Goal: Book appointment/travel/reservation

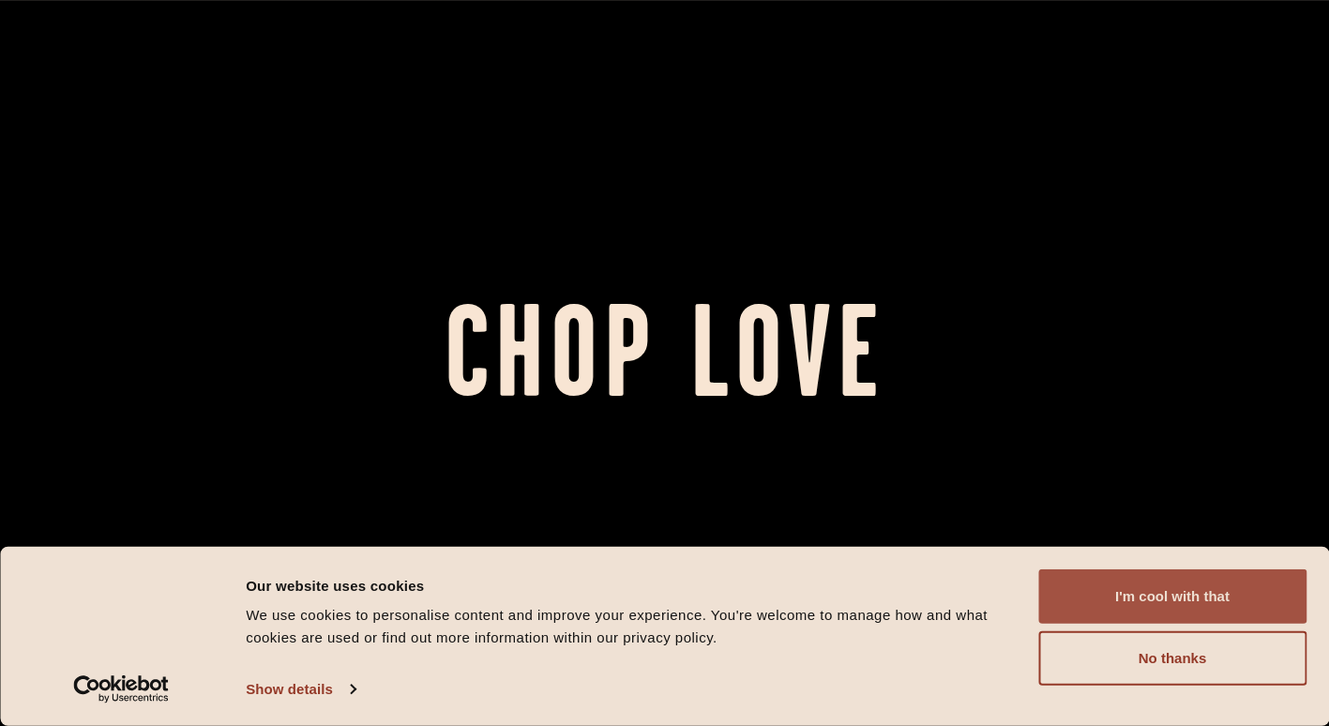
click at [1192, 593] on button "I'm cool with that" at bounding box center [1172, 596] width 268 height 54
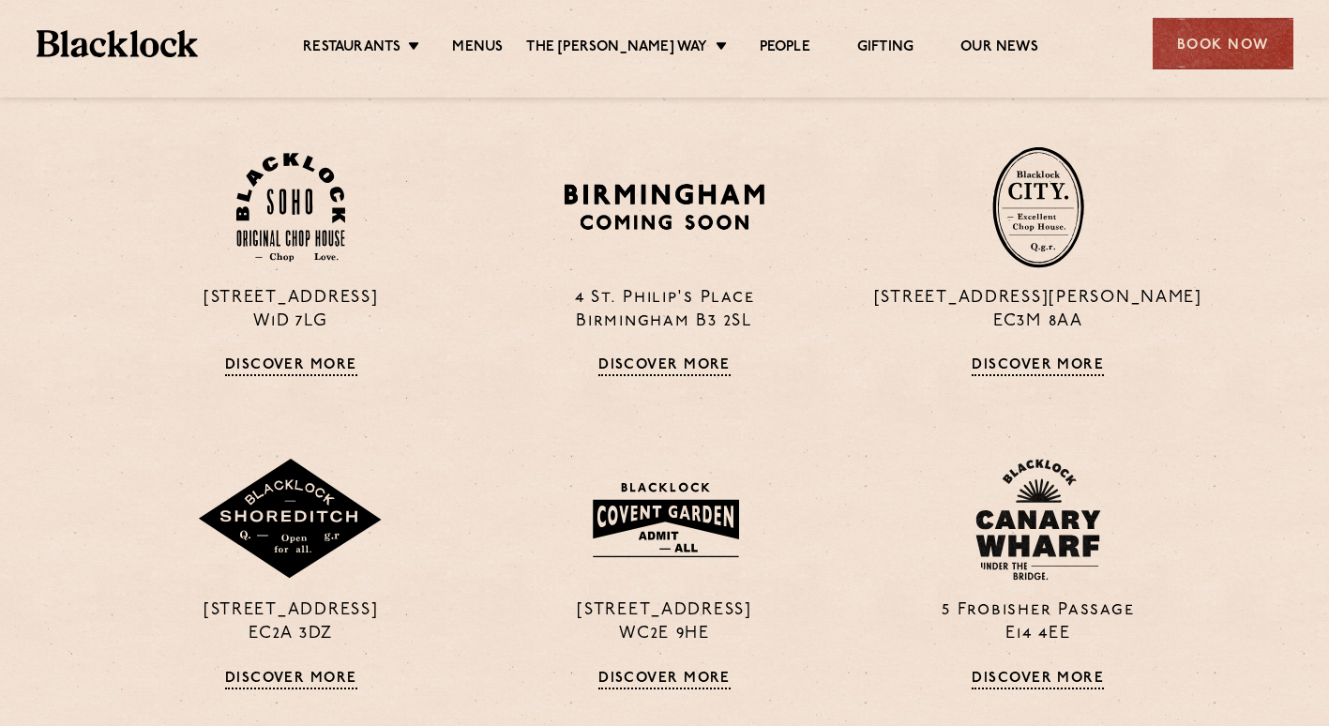
scroll to position [1313, 0]
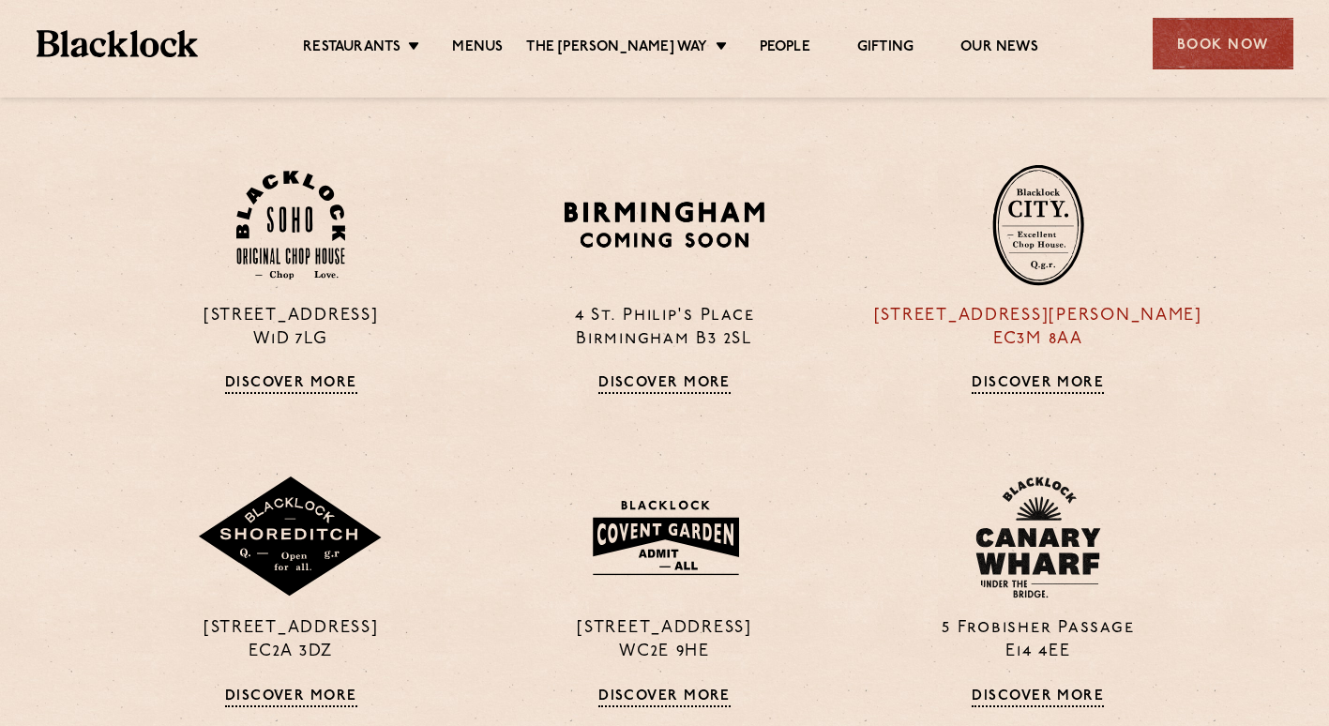
click at [1027, 382] on link "Discover More" at bounding box center [1038, 384] width 132 height 19
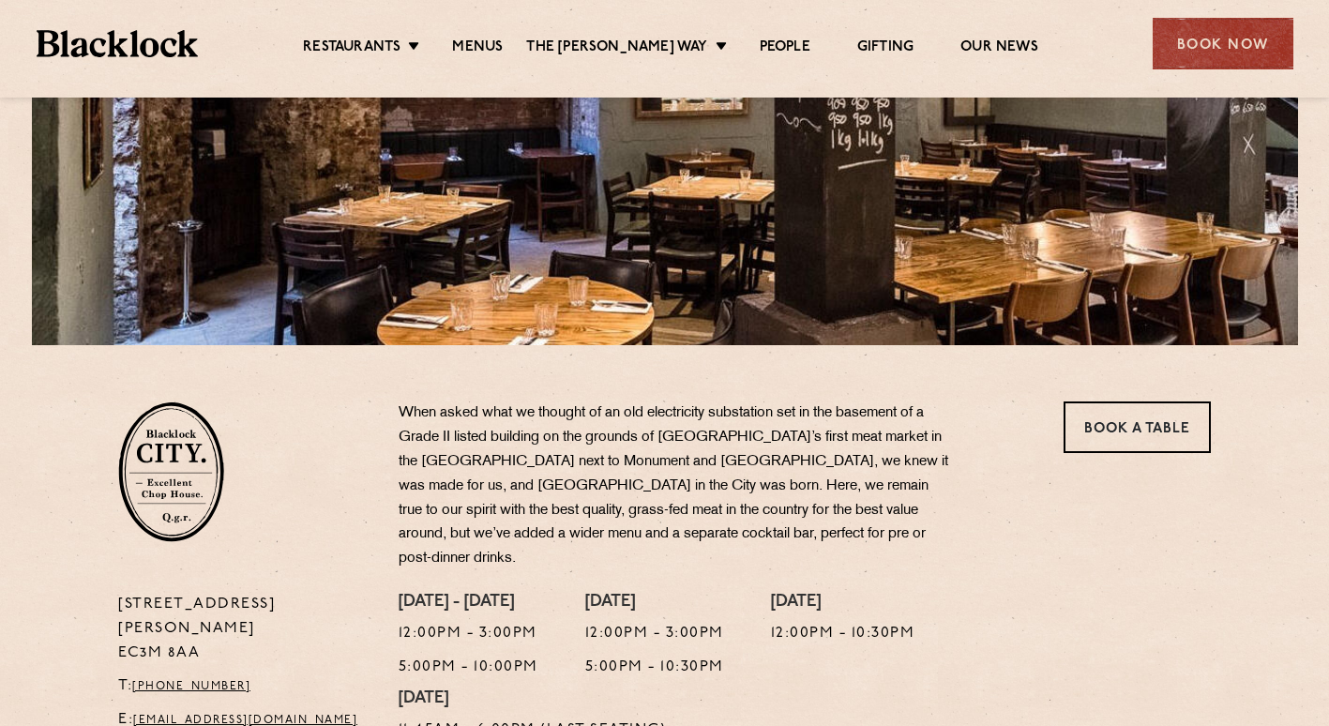
scroll to position [281, 0]
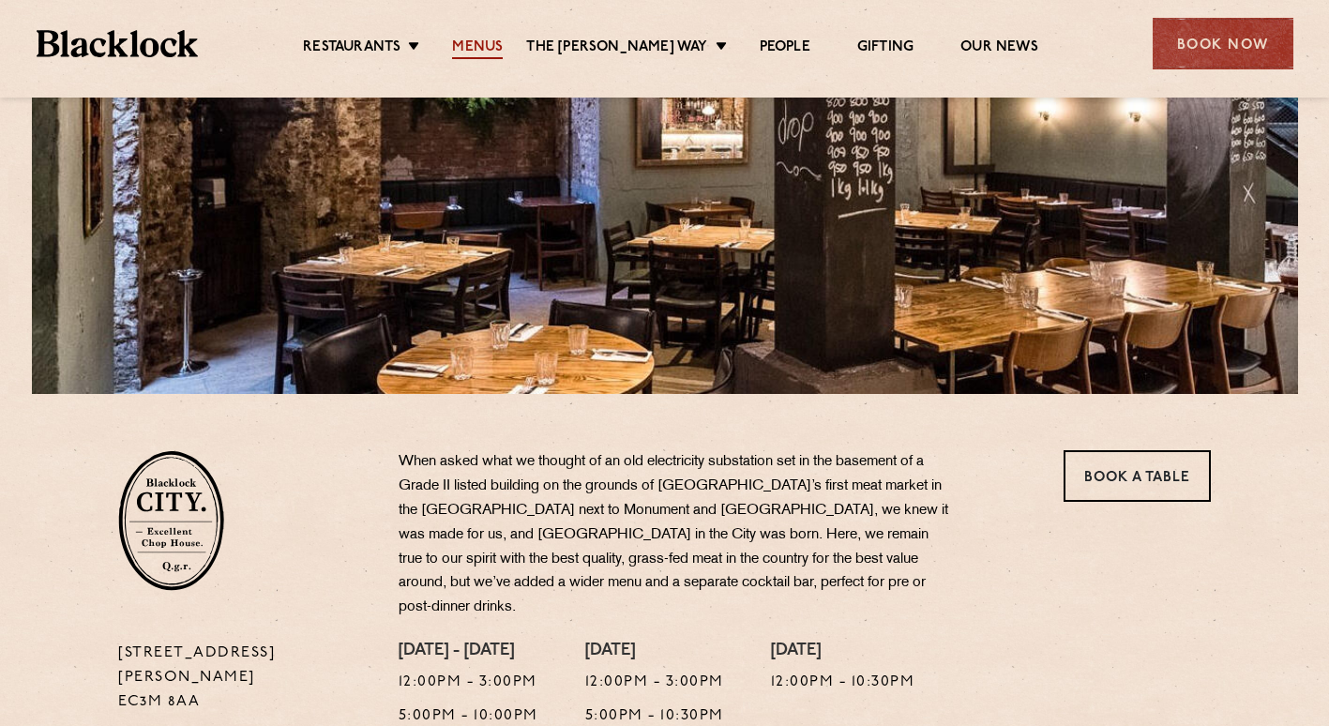
click at [498, 52] on link "Menus" at bounding box center [477, 48] width 51 height 21
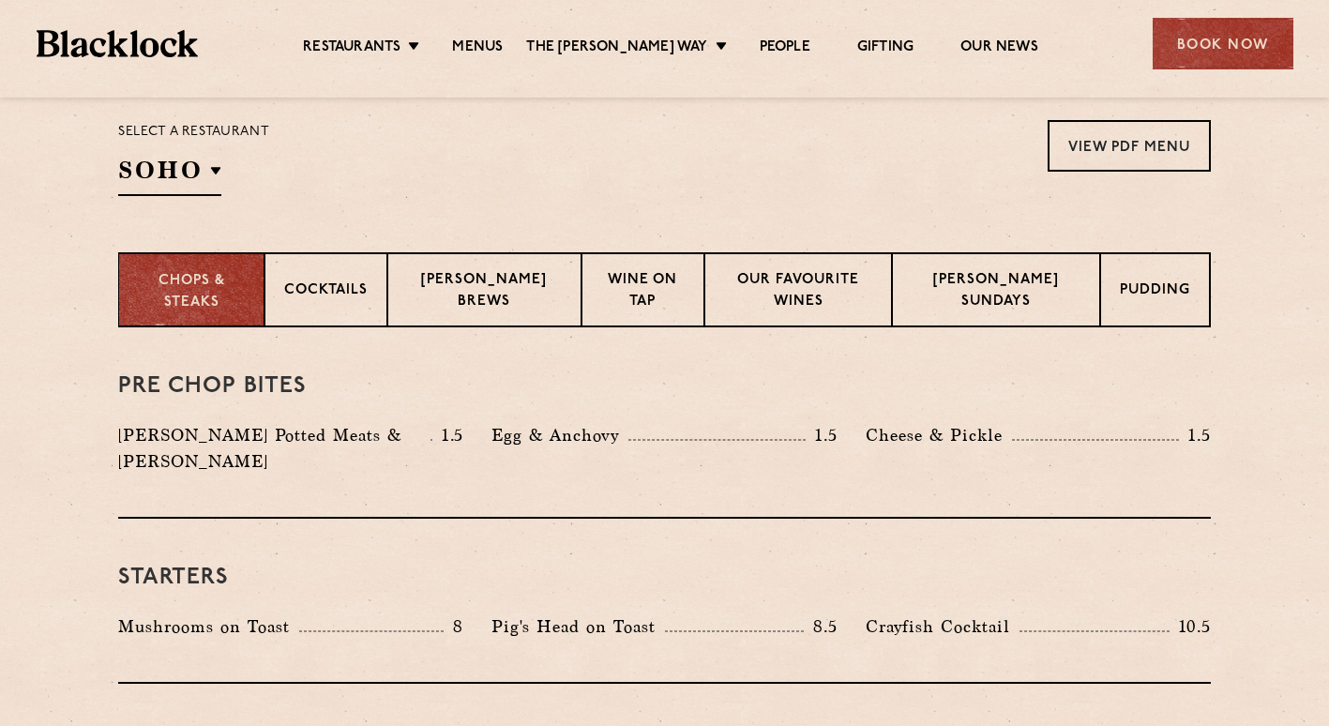
scroll to position [657, 0]
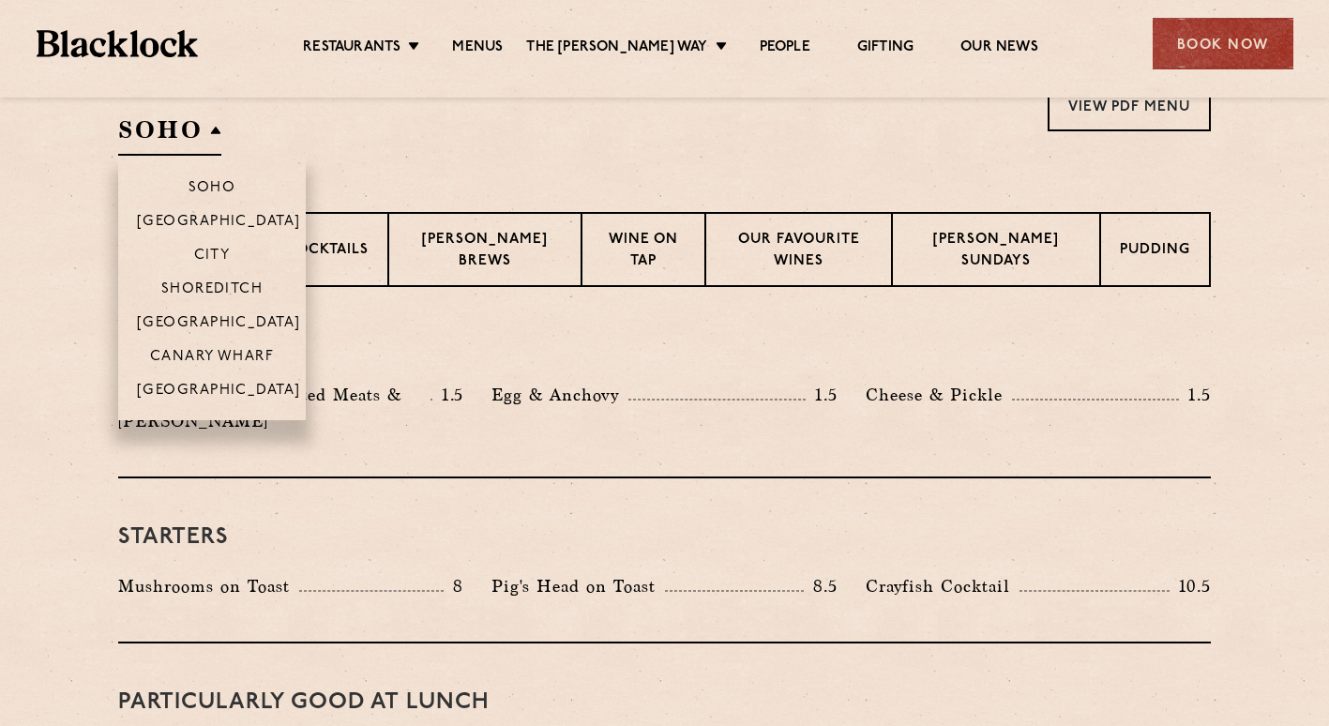
click at [213, 129] on h2 "SOHO" at bounding box center [169, 134] width 103 height 42
click at [212, 250] on p "City" at bounding box center [212, 257] width 37 height 19
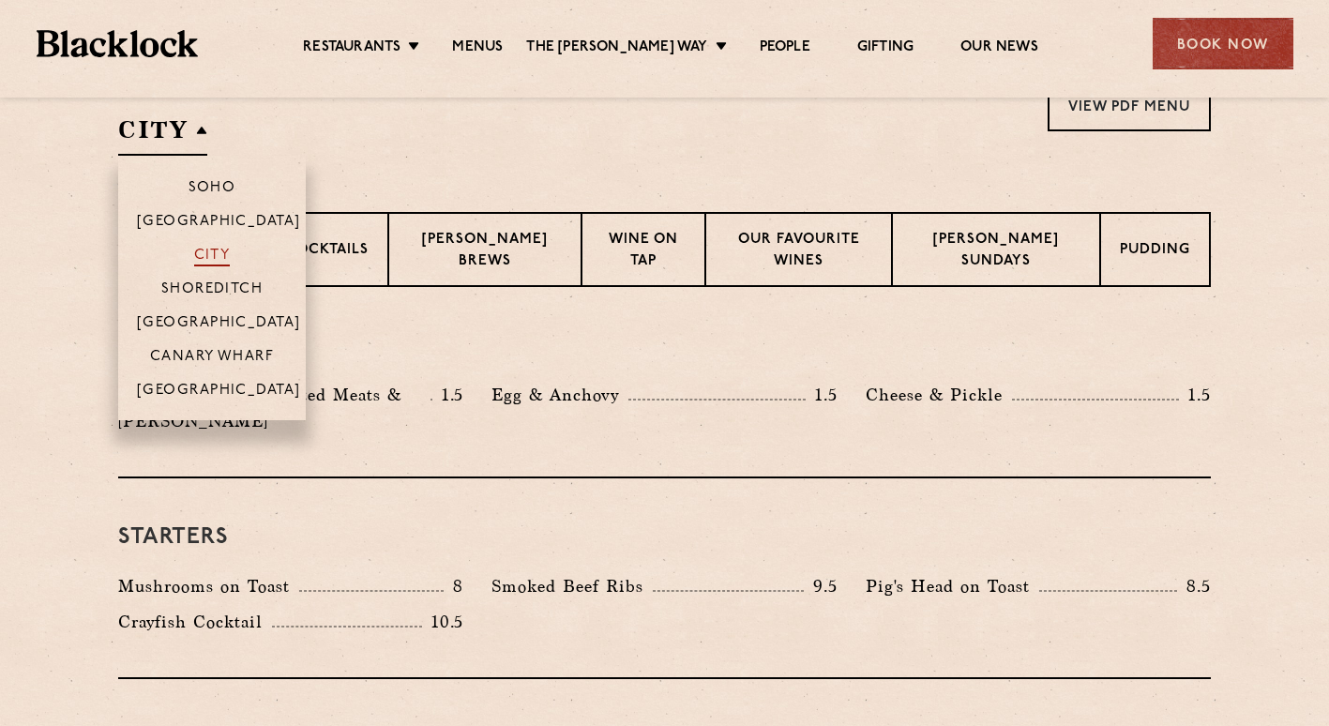
click at [217, 250] on p "City" at bounding box center [212, 257] width 37 height 19
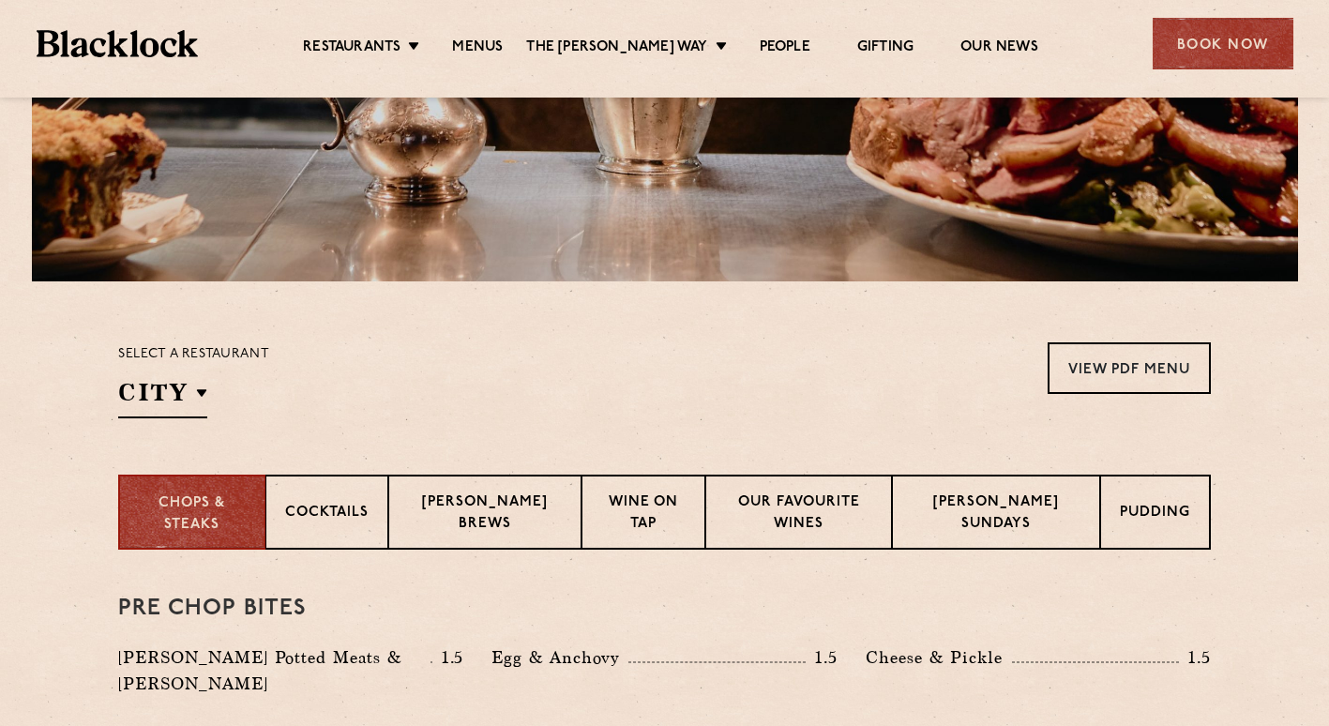
scroll to position [375, 0]
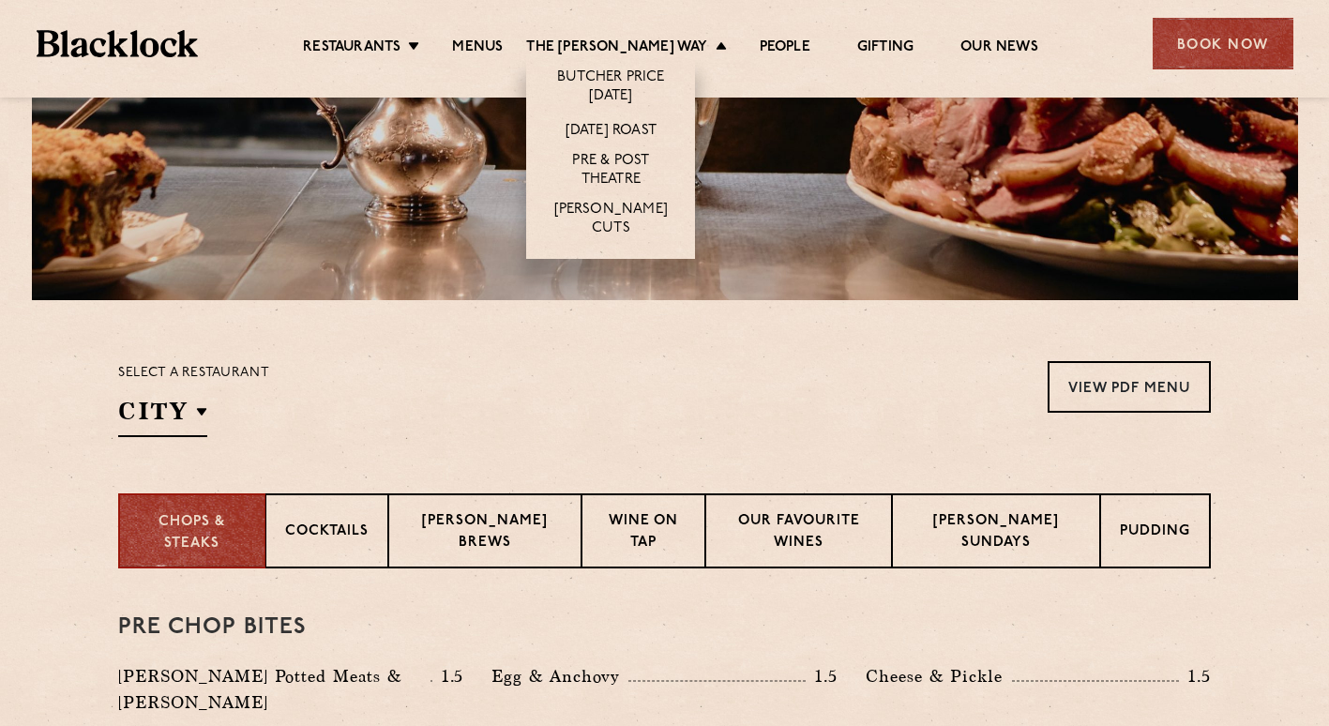
click at [598, 199] on li "[PERSON_NAME] Cuts" at bounding box center [610, 227] width 169 height 63
click at [600, 209] on link "[PERSON_NAME] Cuts" at bounding box center [610, 220] width 131 height 39
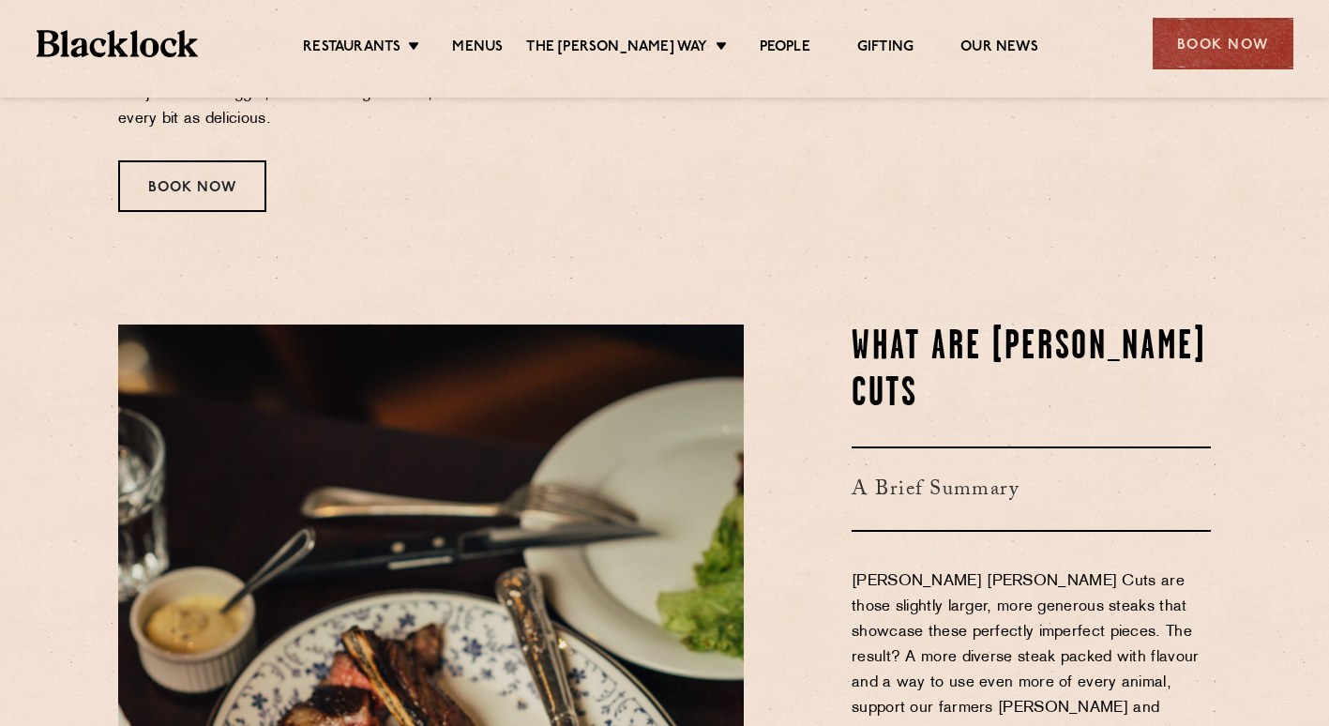
scroll to position [610, 0]
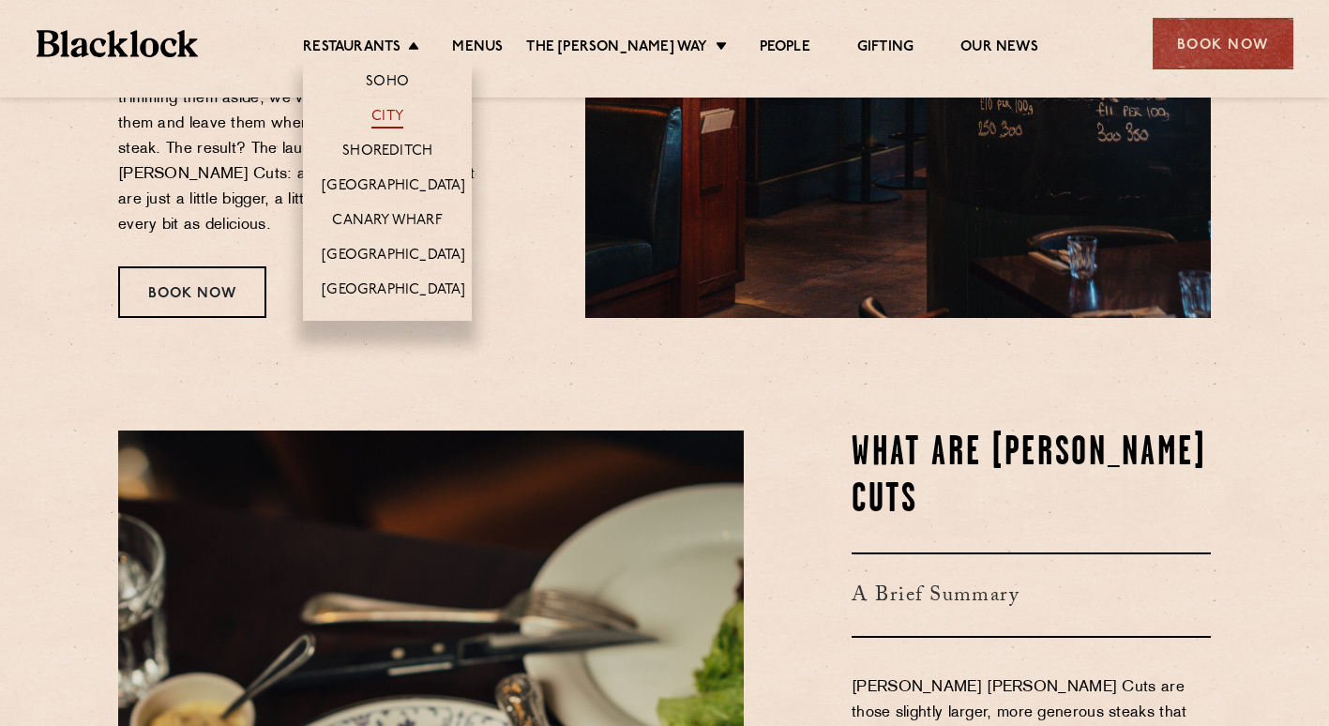
click at [403, 113] on link "City" at bounding box center [387, 118] width 32 height 21
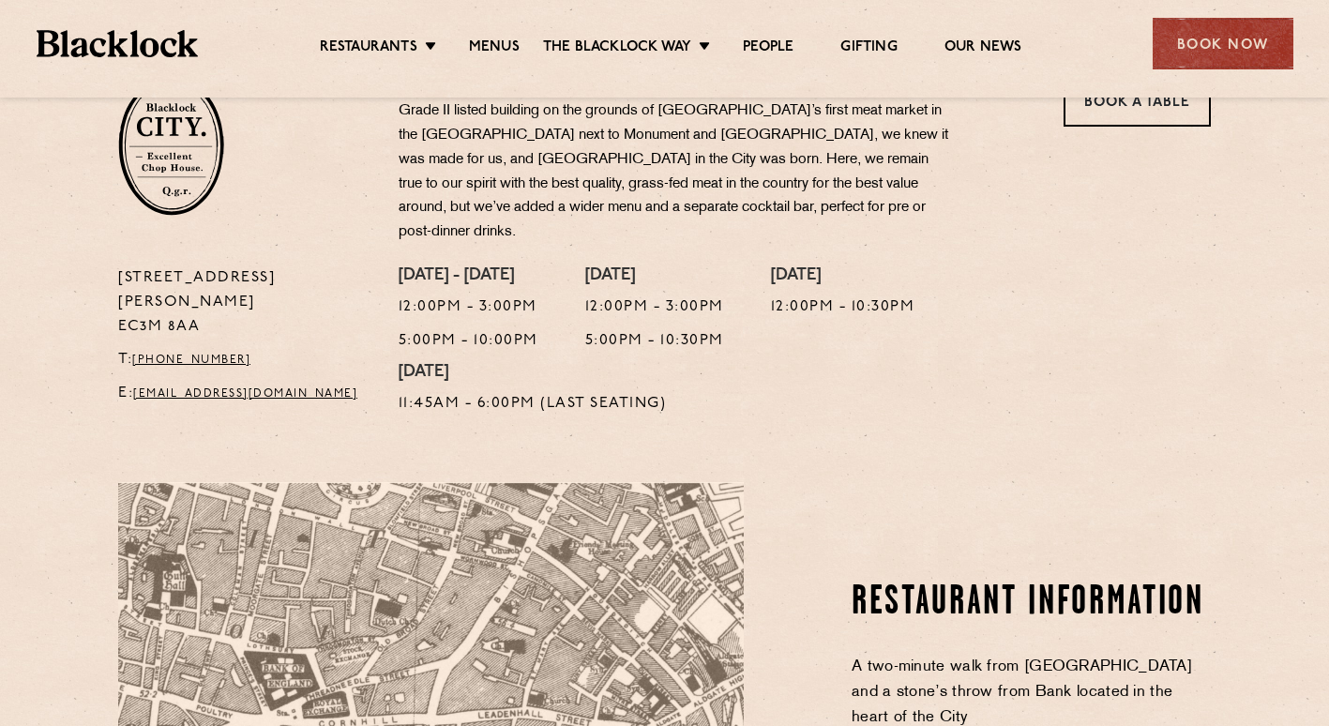
scroll to position [1032, 0]
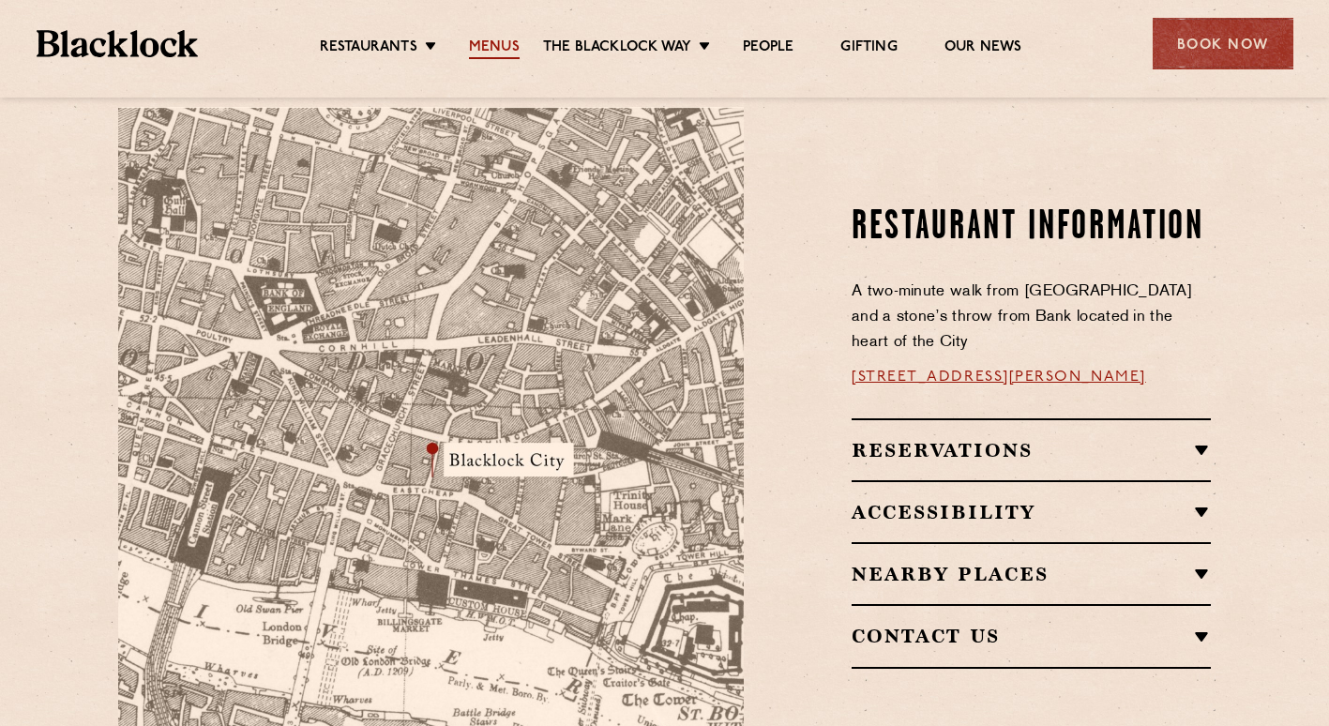
click at [493, 46] on link "Menus" at bounding box center [494, 48] width 51 height 21
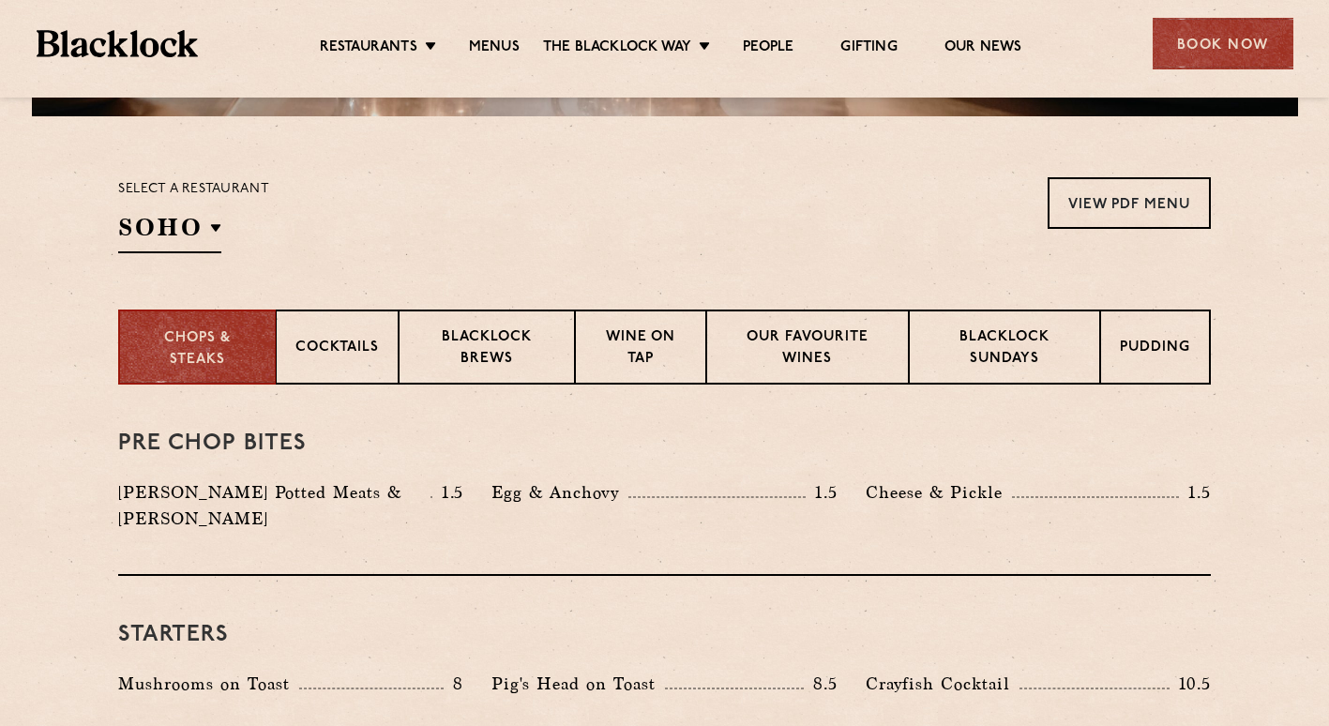
scroll to position [563, 0]
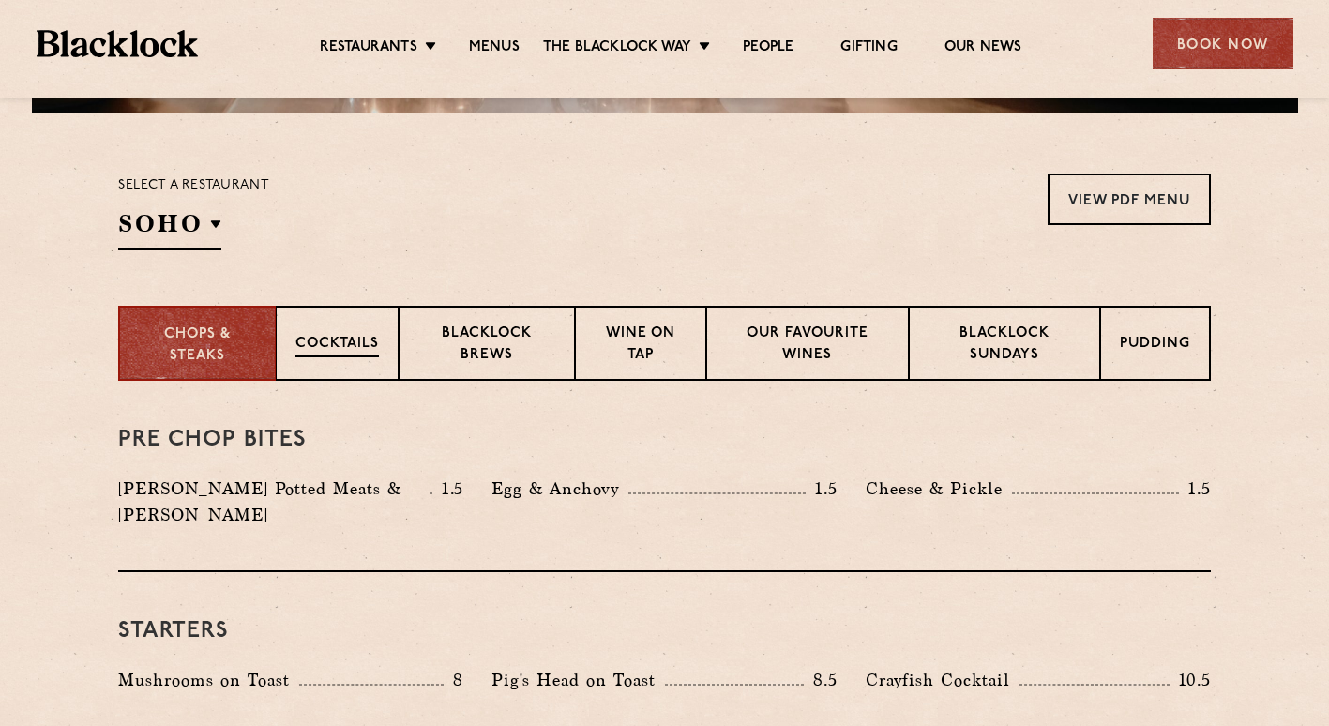
click at [348, 351] on p "Cocktails" at bounding box center [336, 345] width 83 height 23
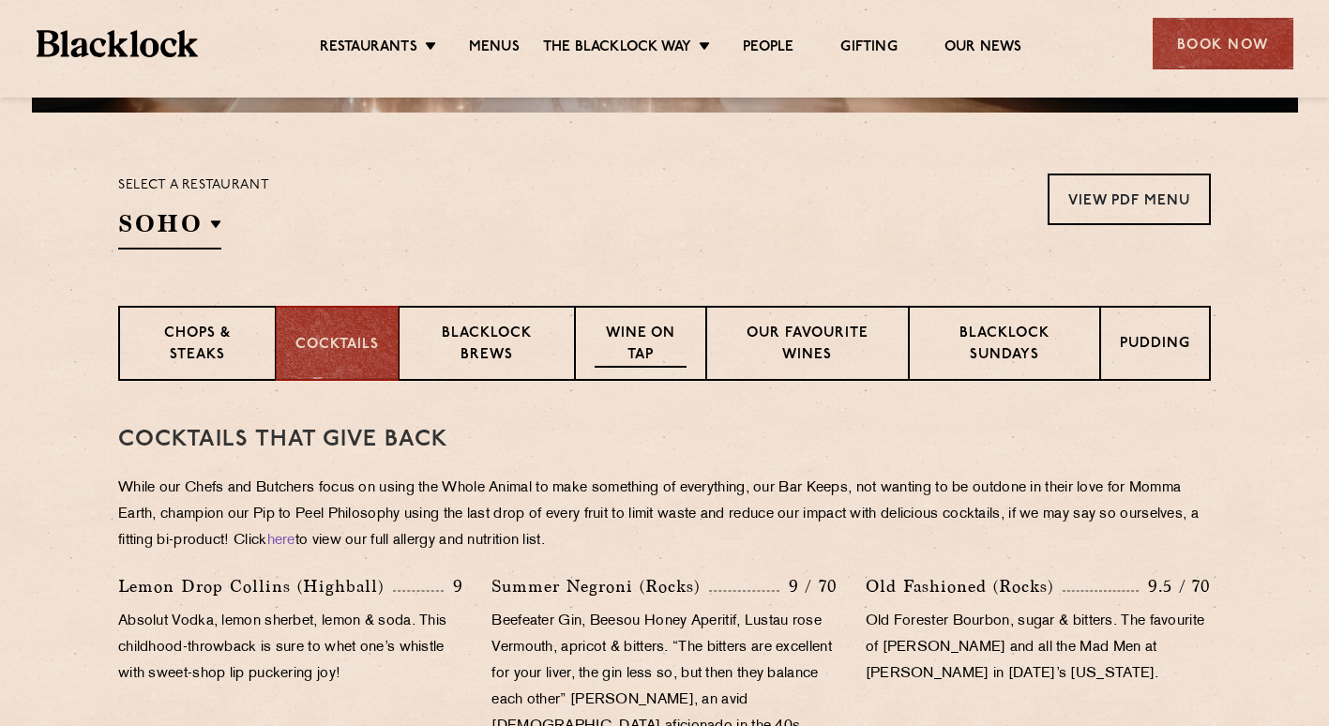
click at [659, 354] on p "Wine on Tap" at bounding box center [641, 346] width 92 height 44
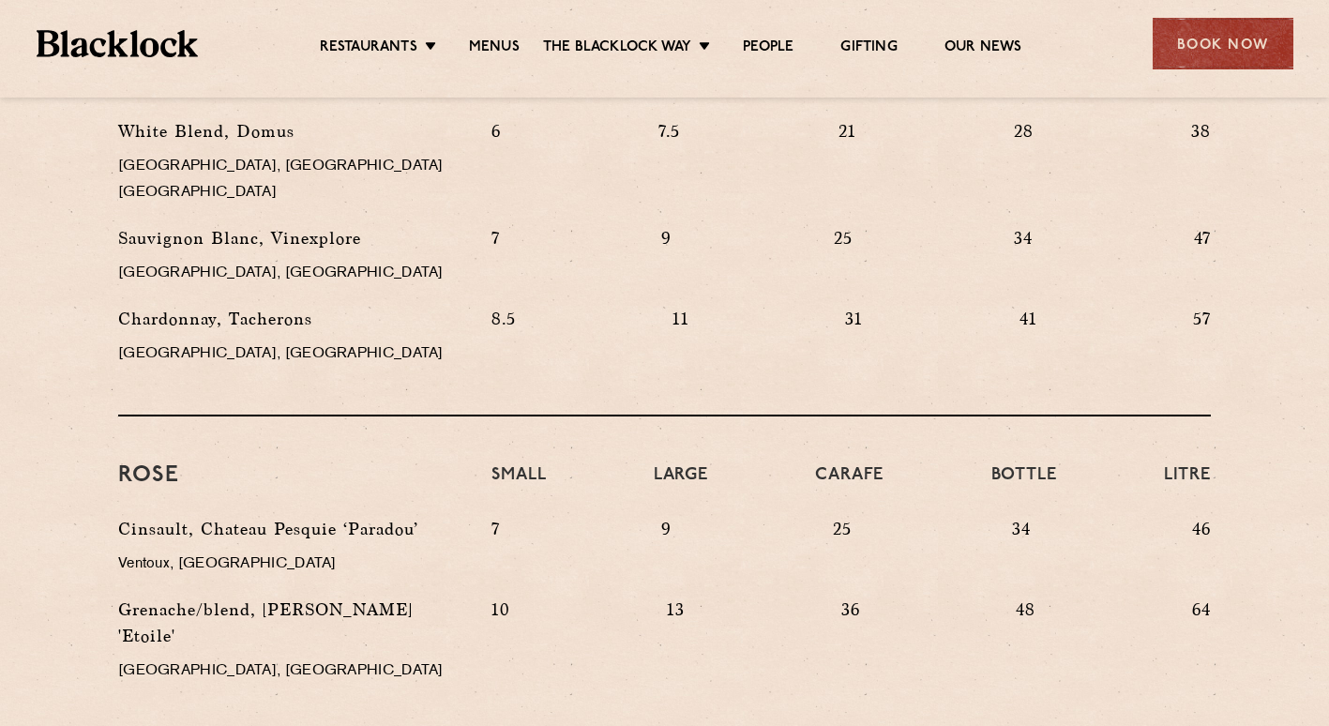
scroll to position [1032, 0]
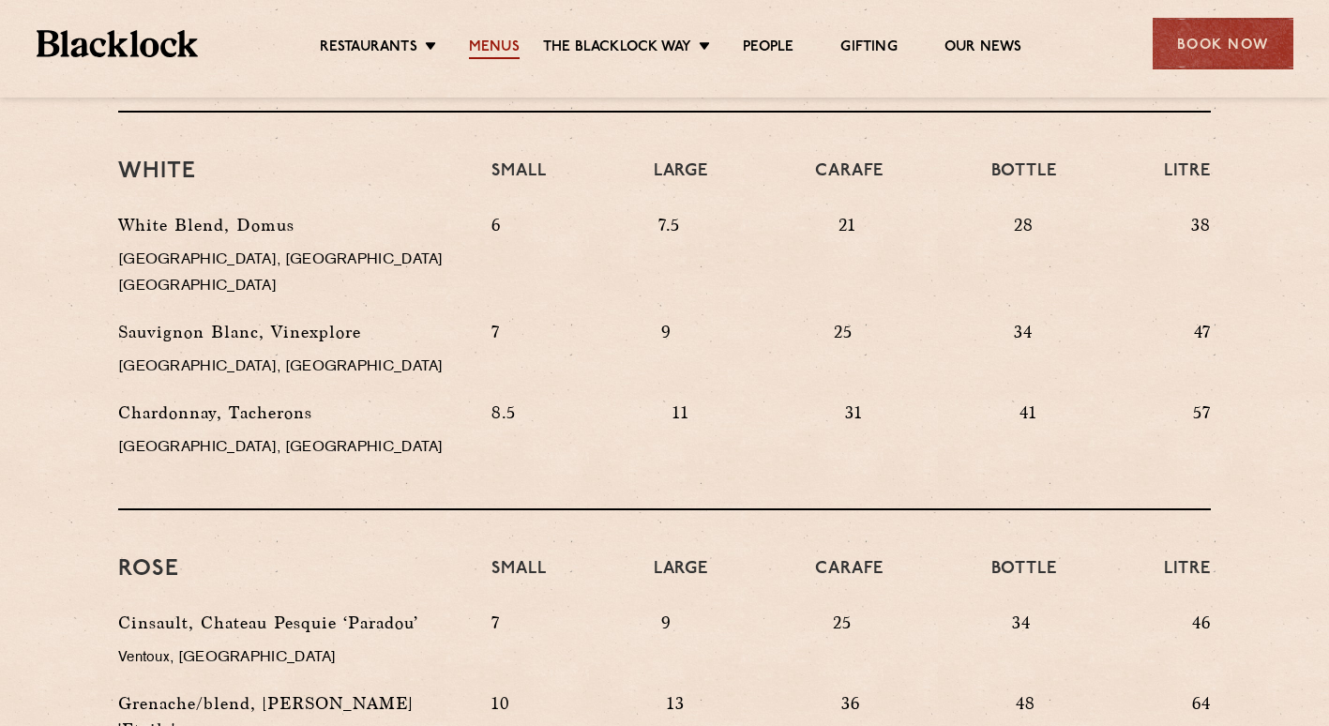
click at [502, 42] on link "Menus" at bounding box center [494, 48] width 51 height 21
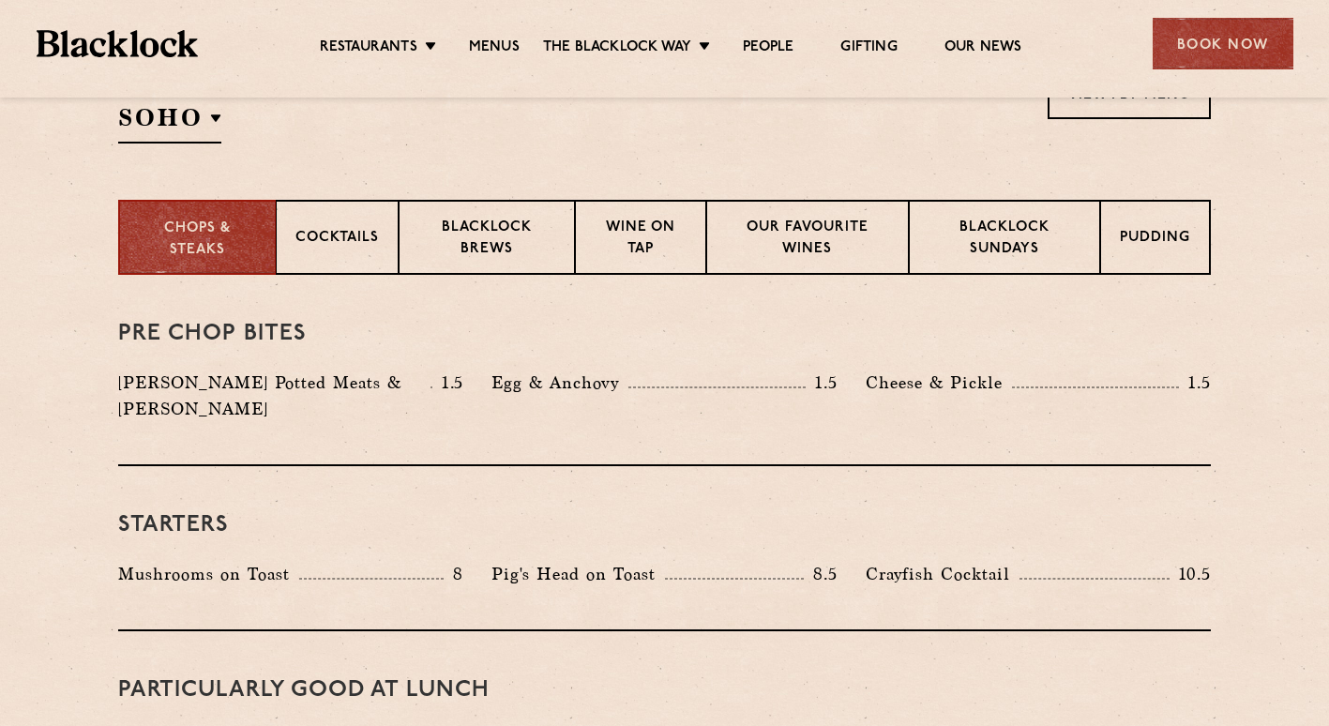
scroll to position [657, 0]
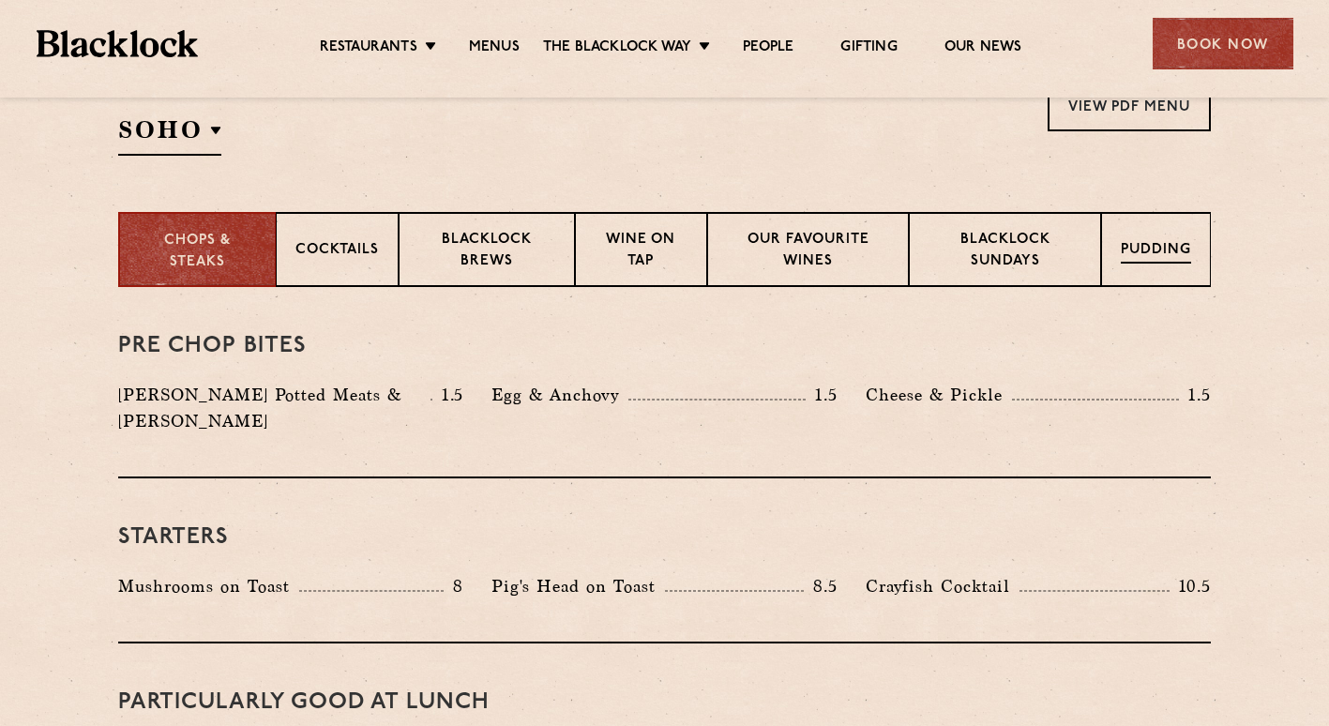
click at [1149, 242] on p "Pudding" at bounding box center [1156, 251] width 70 height 23
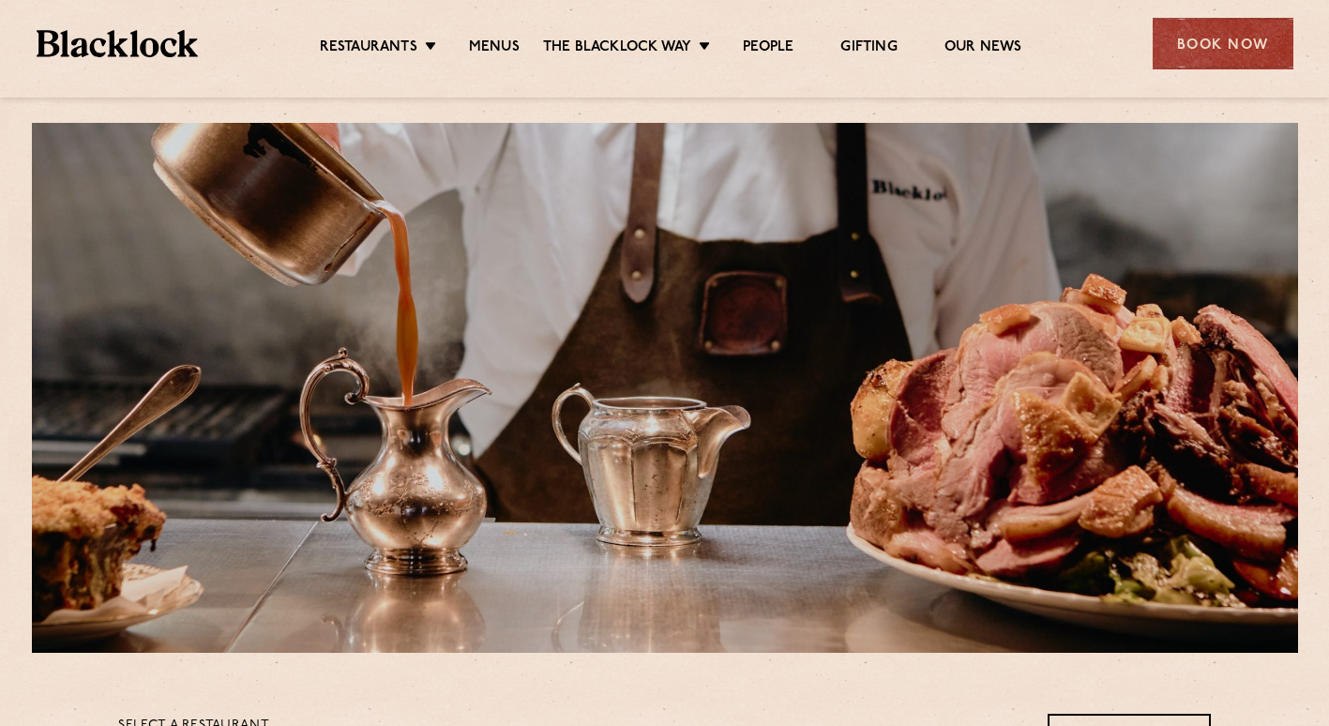
scroll to position [0, 0]
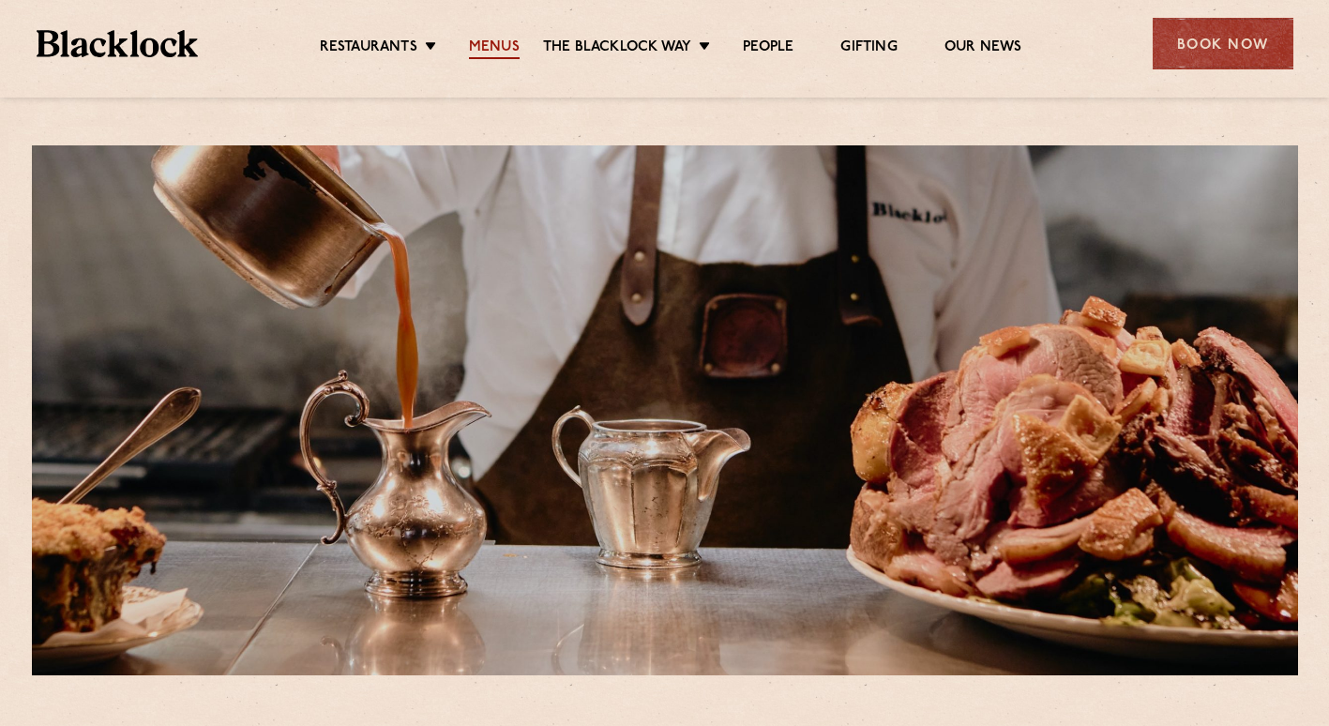
click at [500, 53] on link "Menus" at bounding box center [494, 48] width 51 height 21
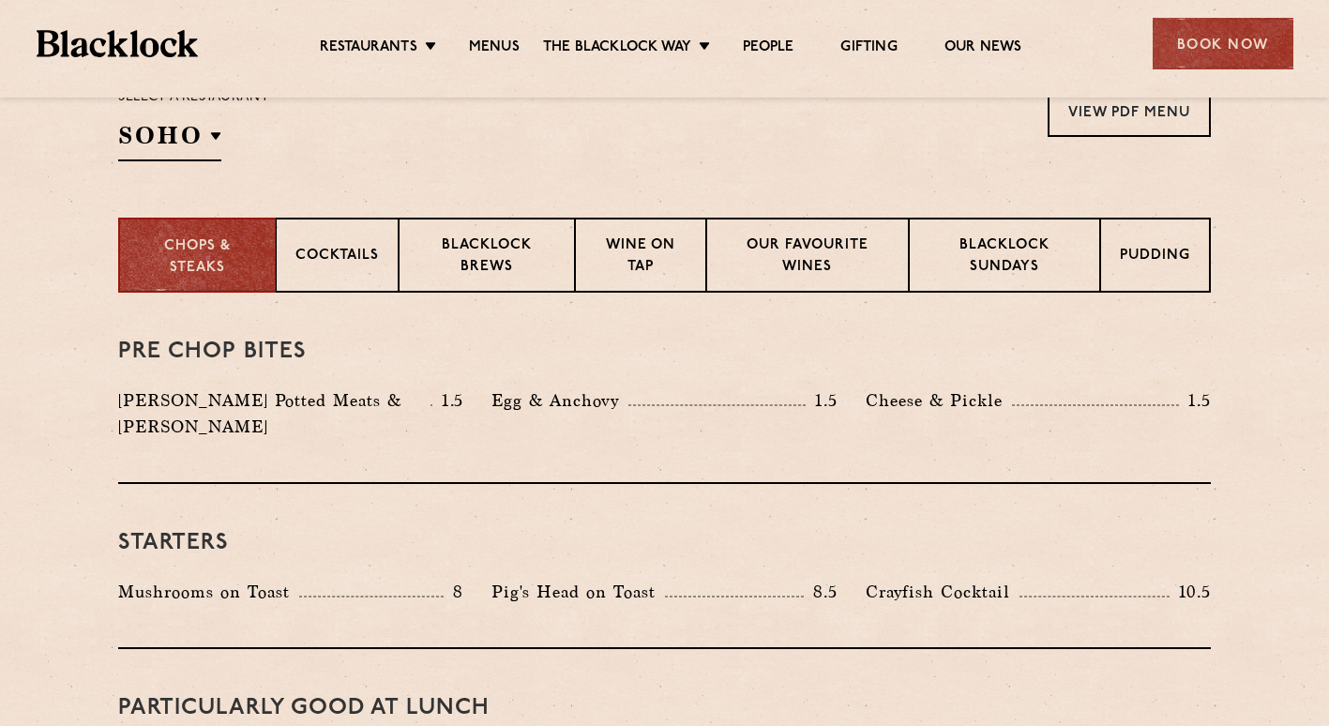
scroll to position [657, 0]
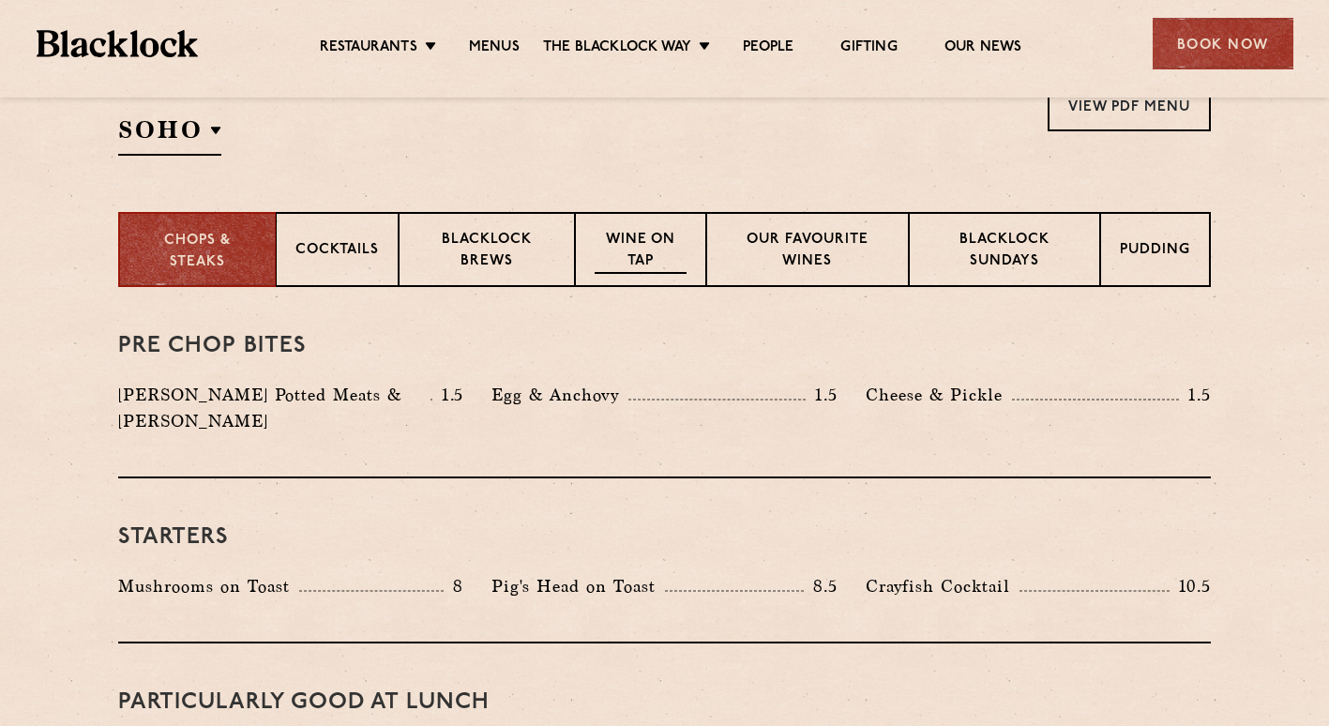
click at [648, 234] on p "Wine on Tap" at bounding box center [641, 252] width 92 height 44
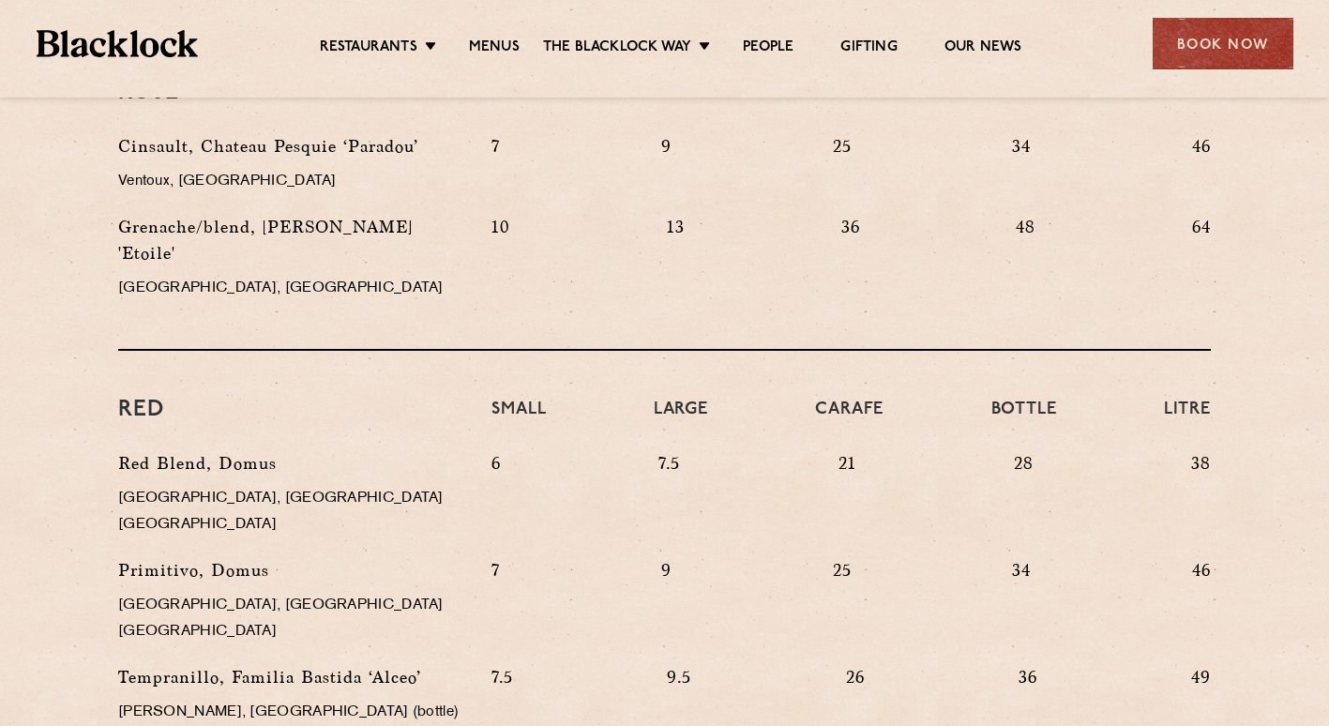
scroll to position [1407, 0]
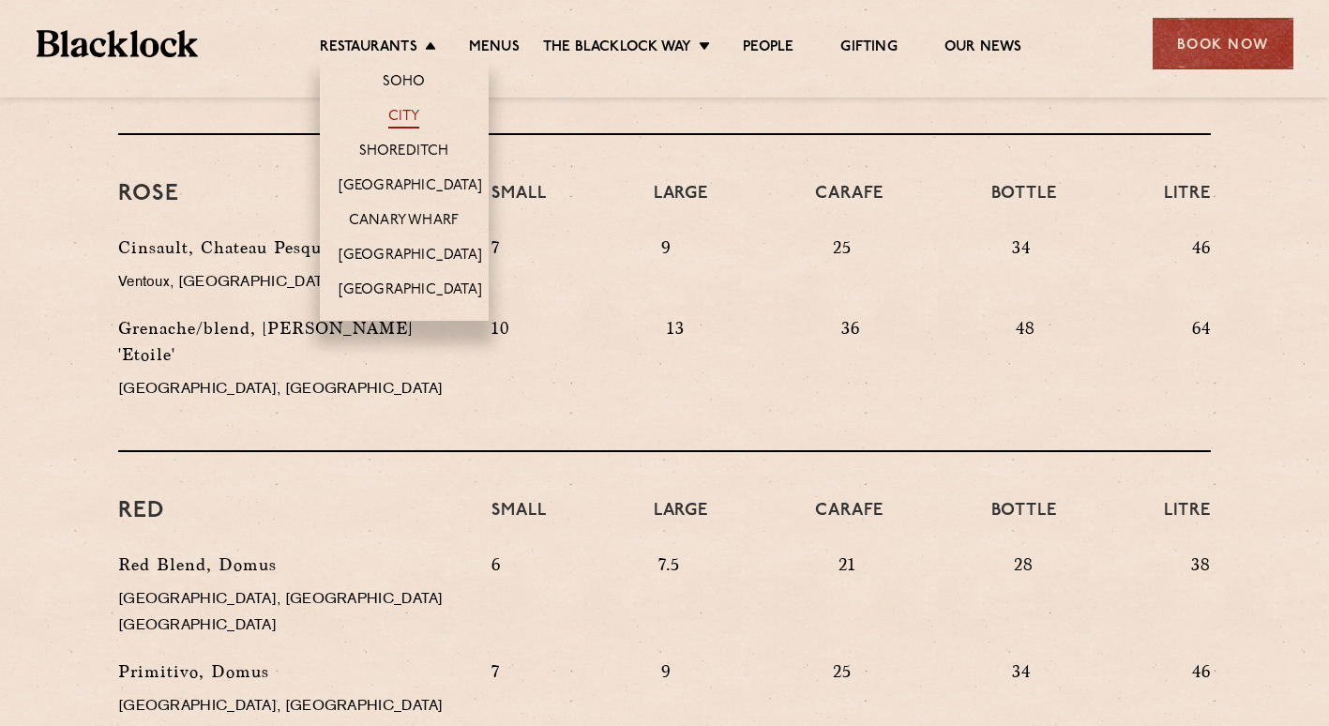
click at [413, 109] on link "City" at bounding box center [404, 118] width 32 height 21
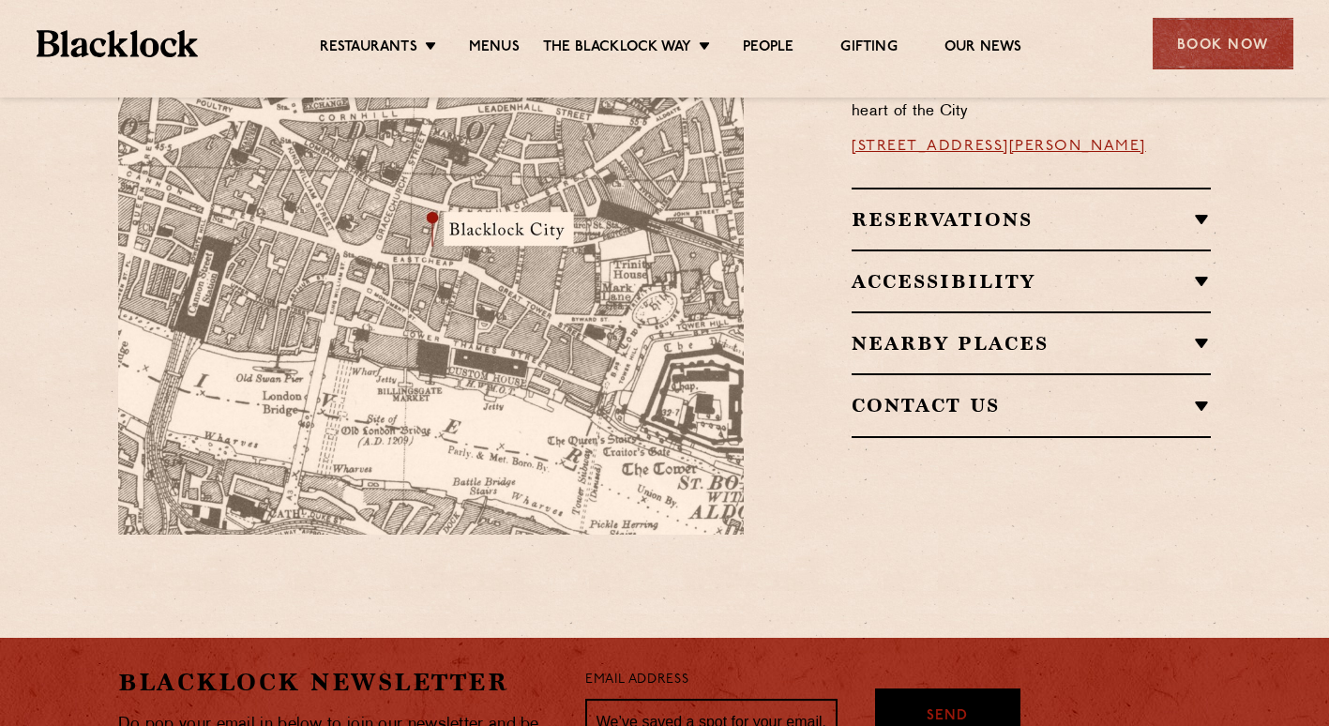
scroll to position [1219, 0]
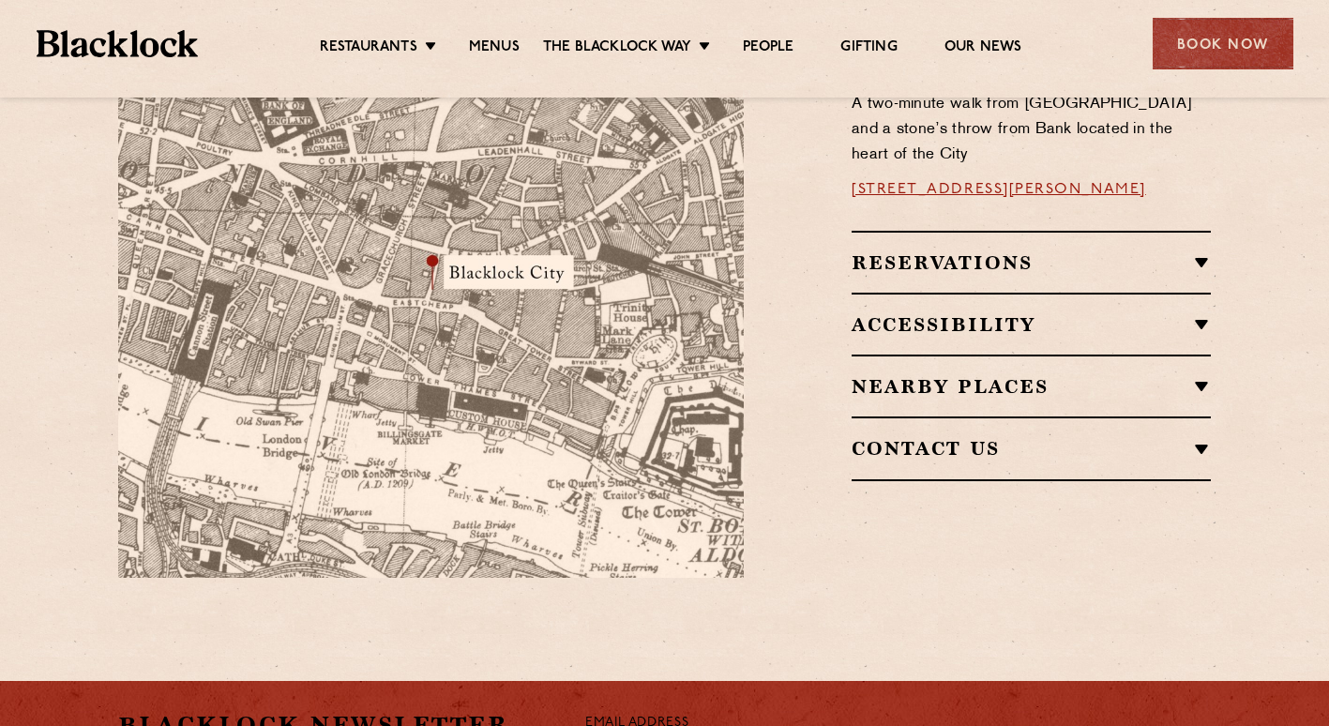
click at [989, 251] on h2 "Reservations" at bounding box center [1031, 262] width 359 height 23
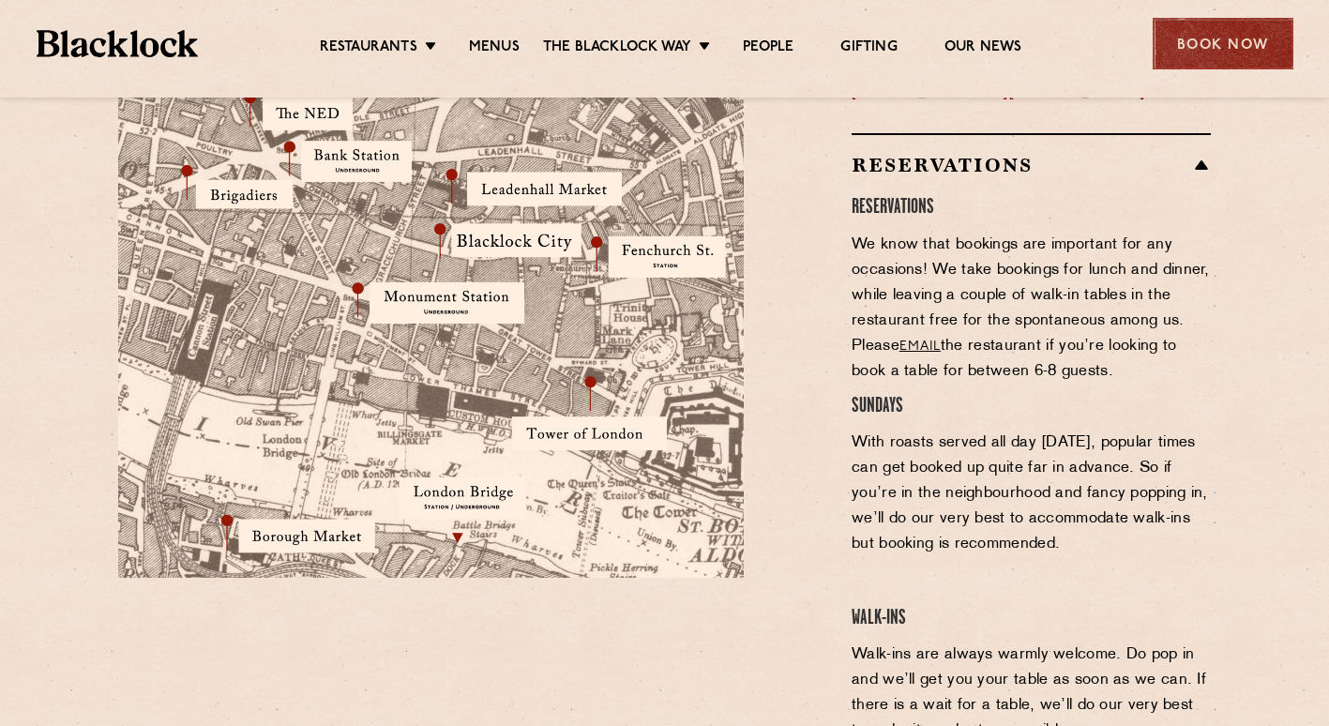
click at [1241, 42] on div "Book Now" at bounding box center [1223, 44] width 141 height 52
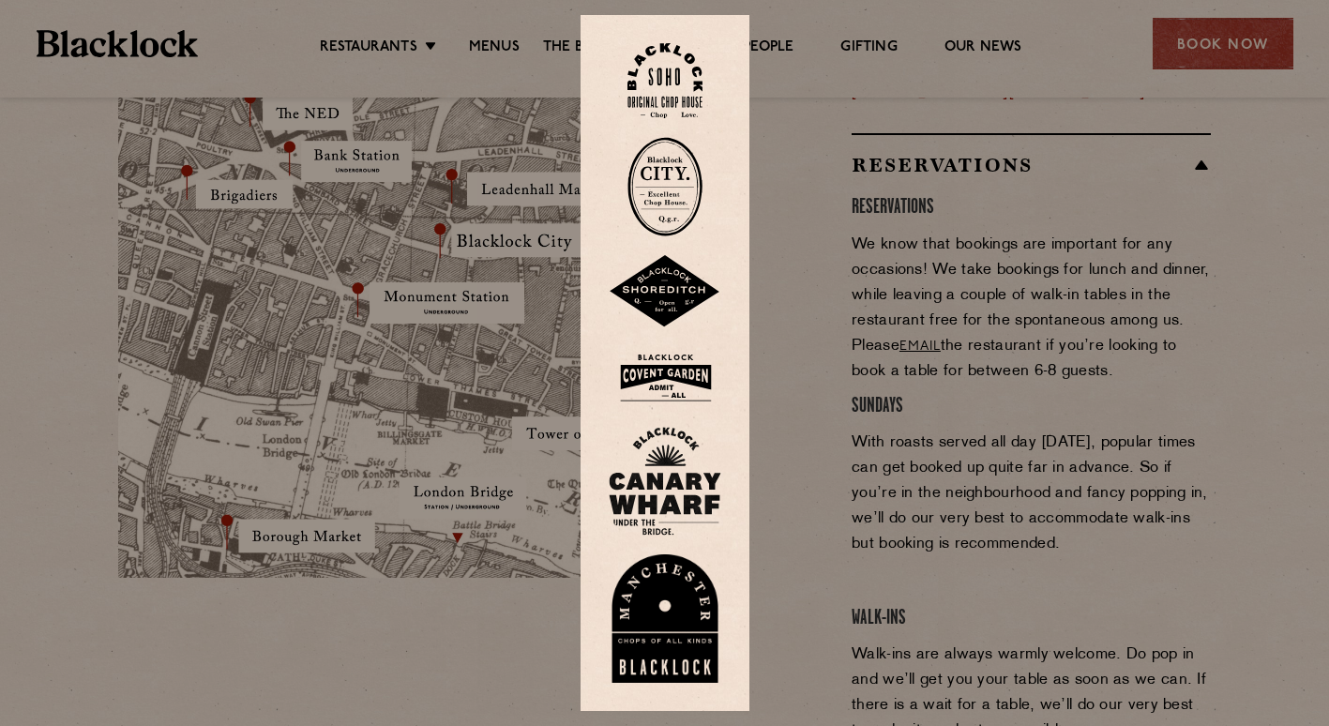
click at [661, 190] on img at bounding box center [664, 186] width 75 height 99
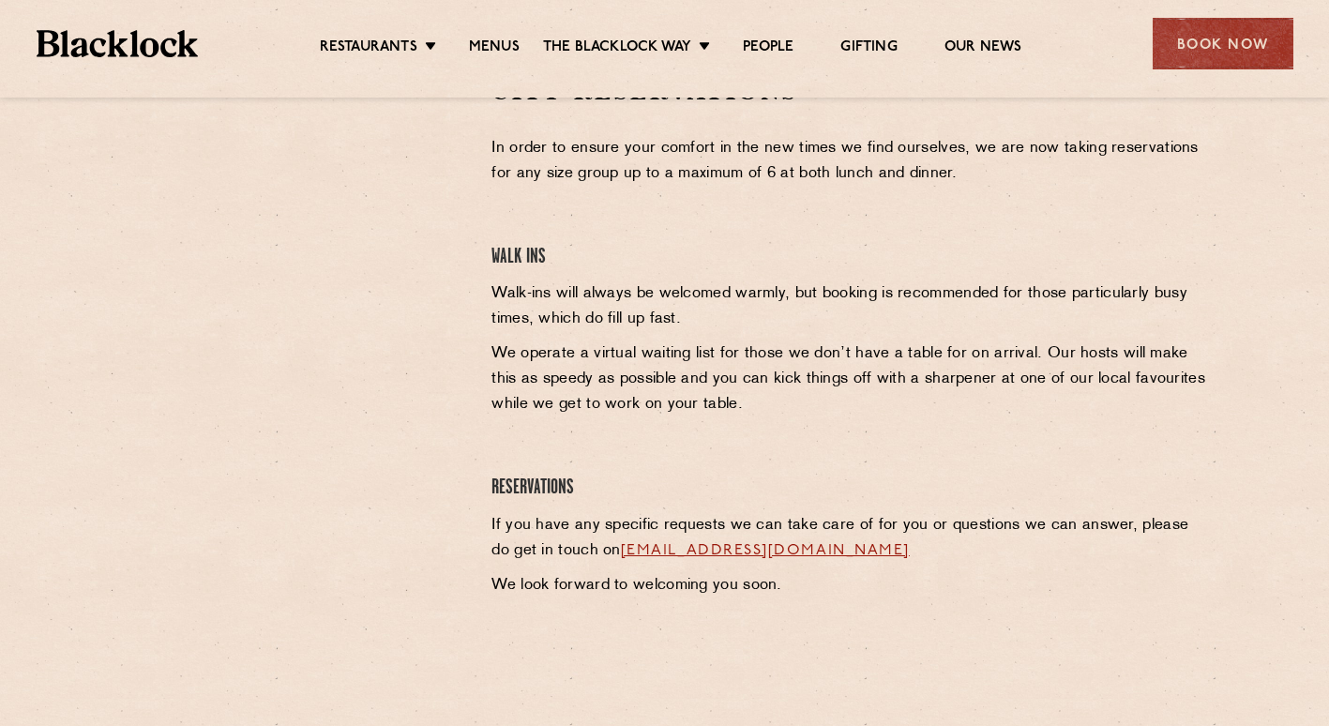
scroll to position [563, 0]
